Goal: Complete application form

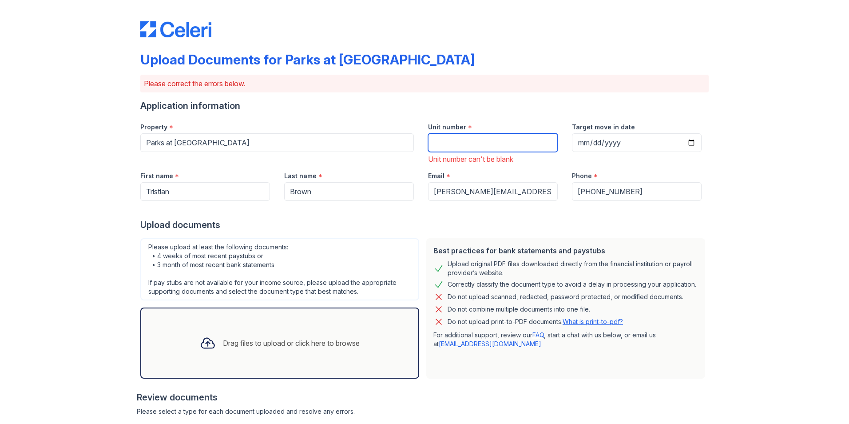
click at [440, 143] on input "Unit number" at bounding box center [493, 142] width 130 height 19
type input "3"
type input "30723"
click at [339, 233] on form "Application information Property * Parks at [GEOGRAPHIC_DATA] Unit number * 307…" at bounding box center [424, 385] width 569 height 571
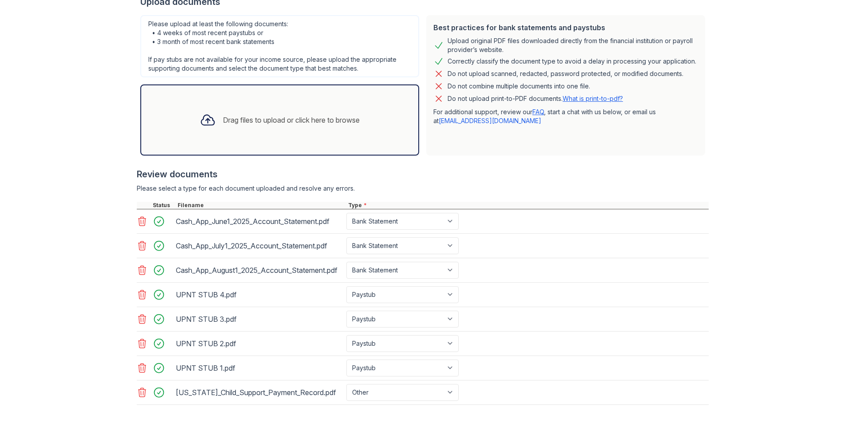
scroll to position [264, 0]
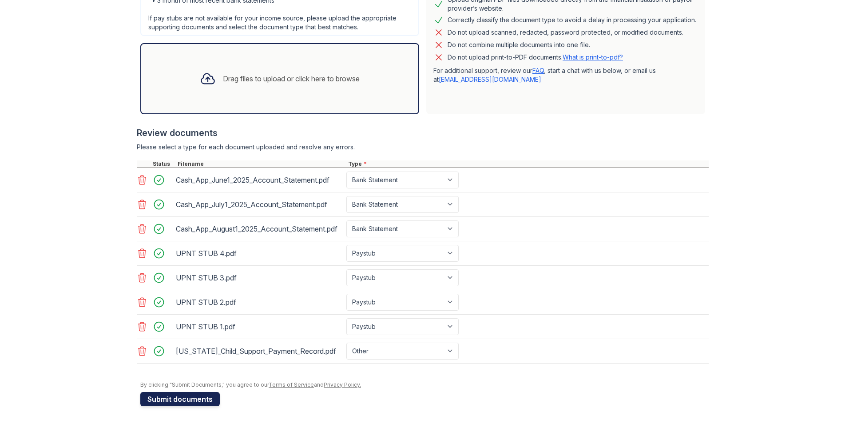
click at [190, 394] on button "Submit documents" at bounding box center [180, 399] width 80 height 14
